Goal: Ask a question

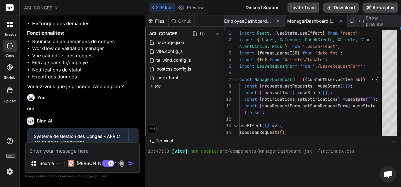
scroll to position [130, 0]
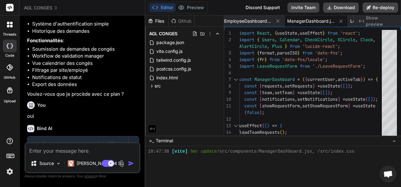
click at [72, 132] on div "Bind AI" at bounding box center [83, 128] width 112 height 7
click at [60, 147] on textarea at bounding box center [83, 148] width 114 height 11
click at [50, 151] on textarea at bounding box center [83, 148] width 114 height 11
type textarea "j"
type textarea "x"
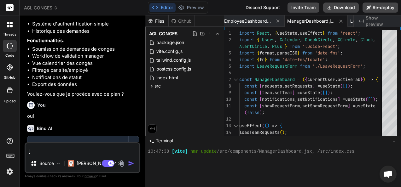
type textarea "je"
type textarea "x"
type textarea "je"
type textarea "x"
type textarea "je v"
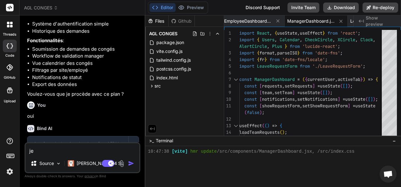
type textarea "x"
type textarea "je ve"
type textarea "x"
type textarea "je veu"
type textarea "x"
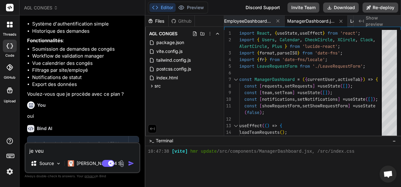
type textarea "je veux"
type textarea "x"
type textarea "je veux"
type textarea "x"
type textarea "je veux m"
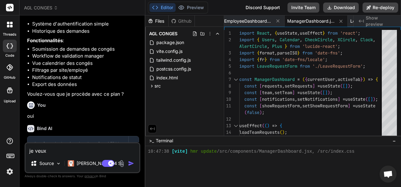
type textarea "x"
type textarea "je veux ma"
type textarea "x"
type textarea "je veux mai"
type textarea "x"
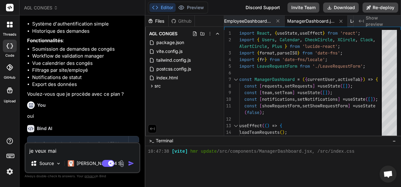
type textarea "je veux main"
type textarea "x"
type textarea "je veux [US_STATE]"
type textarea "x"
type textarea "je veux mainet"
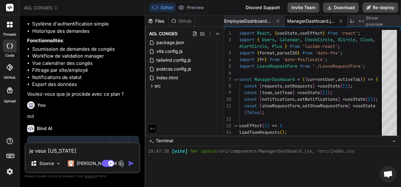
type textarea "x"
type textarea "je veux maineta"
type textarea "x"
type textarea "je veux mainetan"
type textarea "x"
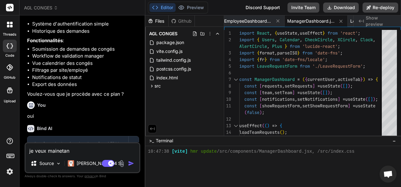
type textarea "je veux mainetan"
click at [37, 6] on span "AGL CONGES" at bounding box center [41, 8] width 34 height 6
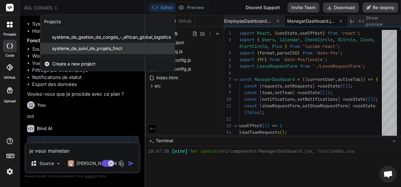
click at [69, 49] on span "système_de_suivi_de_projets_fmct" at bounding box center [87, 48] width 70 height 6
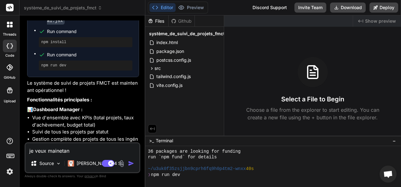
scroll to position [335, 0]
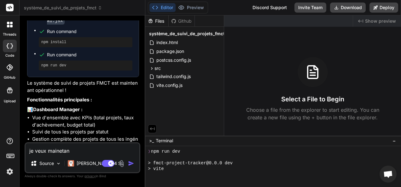
type textarea "x"
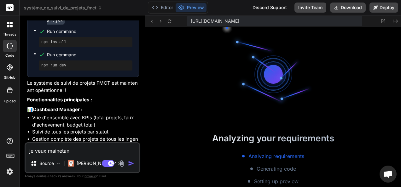
scroll to position [371, 0]
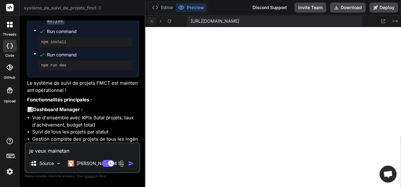
click at [149, 21] on icon at bounding box center [151, 21] width 5 height 5
click at [152, 22] on icon at bounding box center [151, 21] width 5 height 5
